Goal: Navigation & Orientation: Go to known website

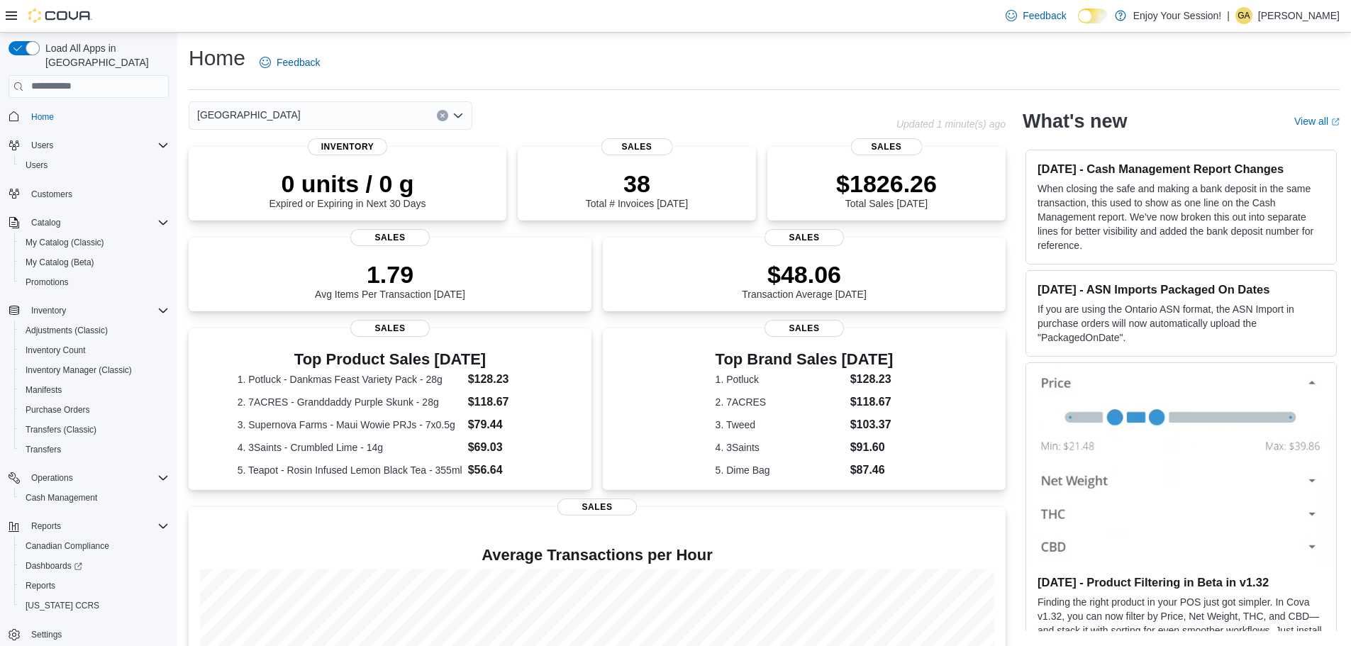
drag, startPoint x: 785, startPoint y: 225, endPoint x: 793, endPoint y: 227, distance: 7.9
